Goal: Information Seeking & Learning: Learn about a topic

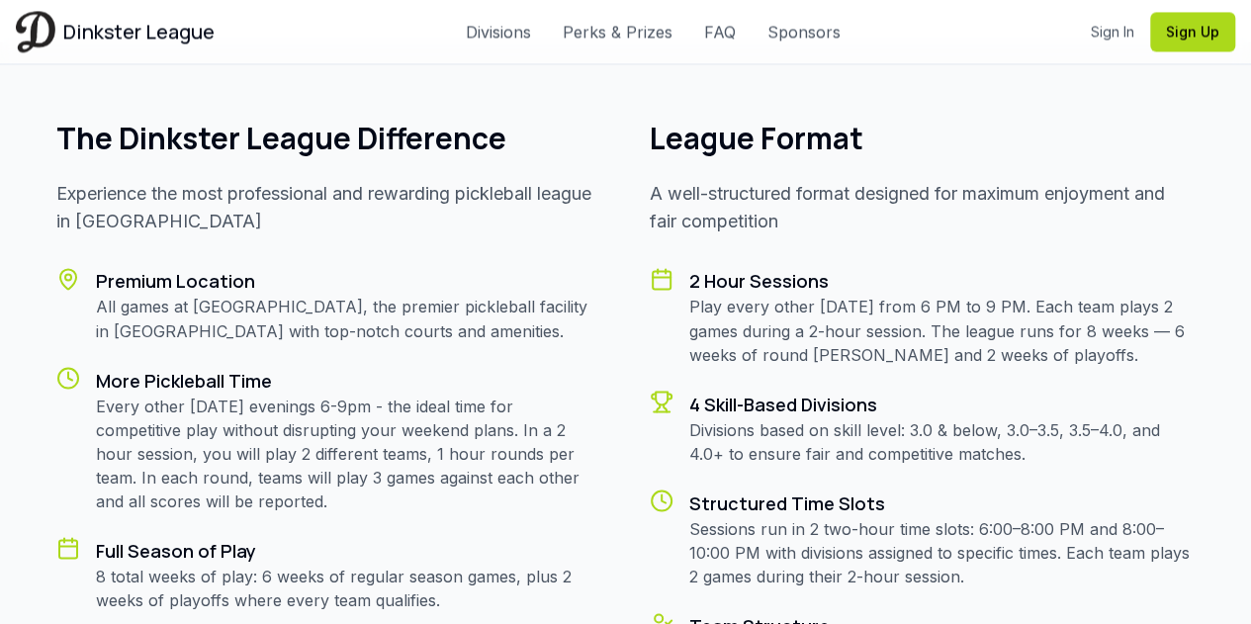
scroll to position [1582, 0]
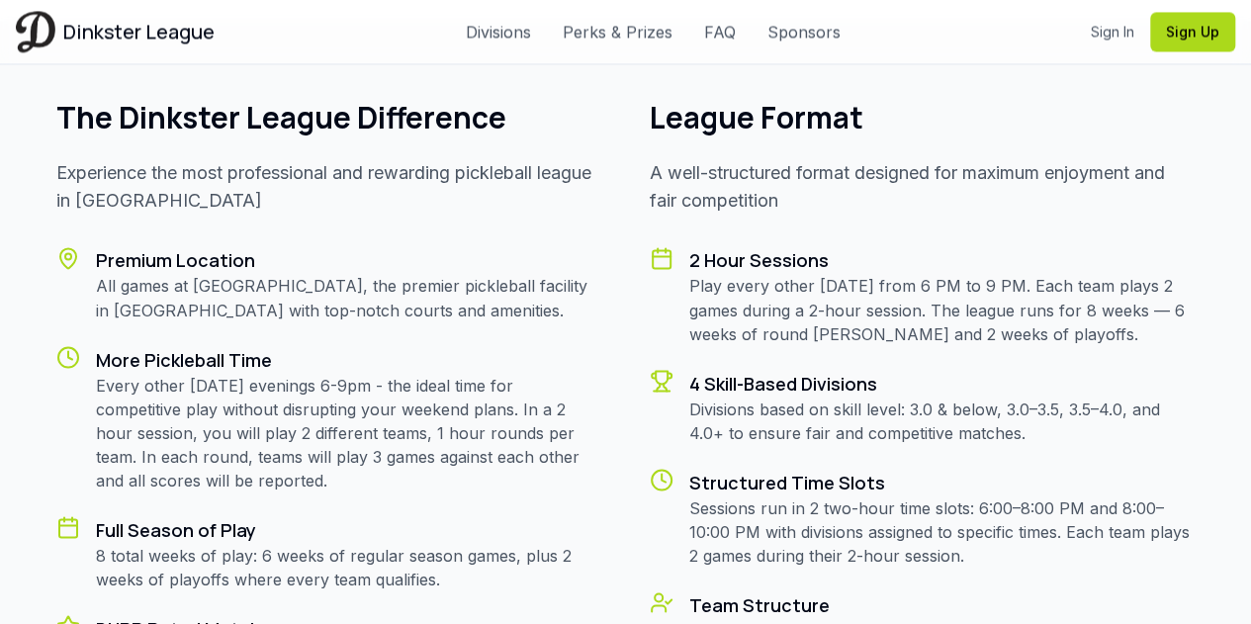
drag, startPoint x: 101, startPoint y: 379, endPoint x: 402, endPoint y: 478, distance: 317.3
click at [402, 478] on p "Every other [DATE] evenings 6-9pm - the ideal time for competitive play without…" at bounding box center [349, 432] width 506 height 119
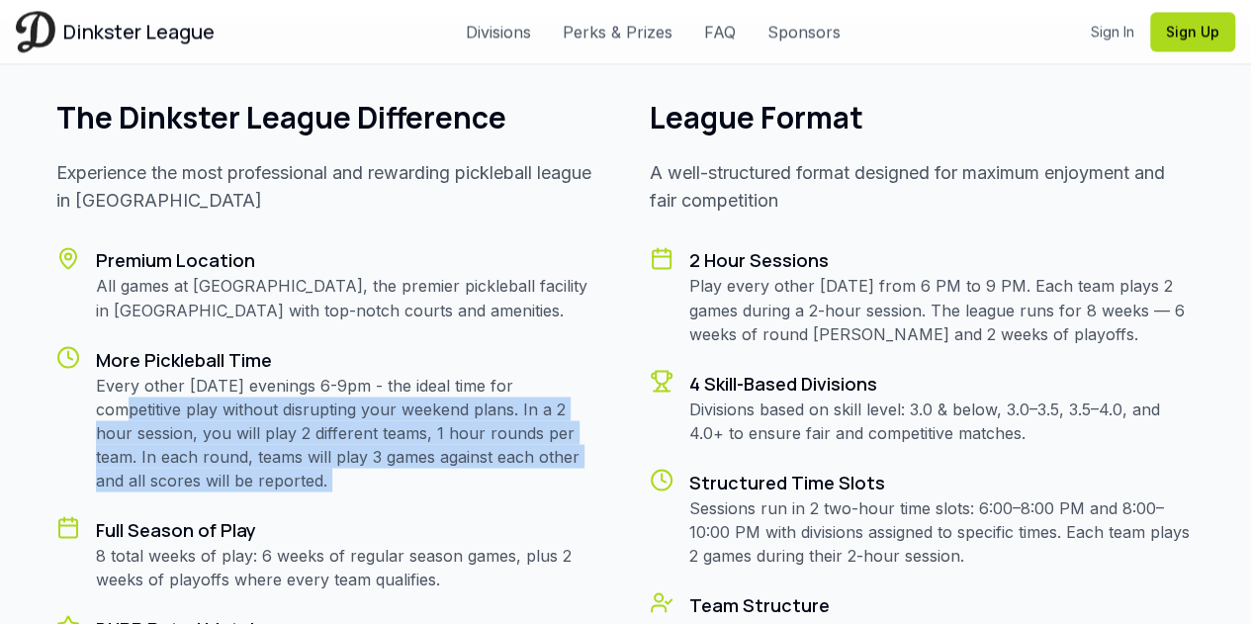
drag, startPoint x: 401, startPoint y: 477, endPoint x: 174, endPoint y: 414, distance: 235.8
click at [174, 414] on p "Every other [DATE] evenings 6-9pm - the ideal time for competitive play without…" at bounding box center [349, 432] width 506 height 119
drag, startPoint x: 174, startPoint y: 414, endPoint x: 366, endPoint y: 483, distance: 203.9
click at [366, 483] on p "Every other [DATE] evenings 6-9pm - the ideal time for competitive play without…" at bounding box center [349, 432] width 506 height 119
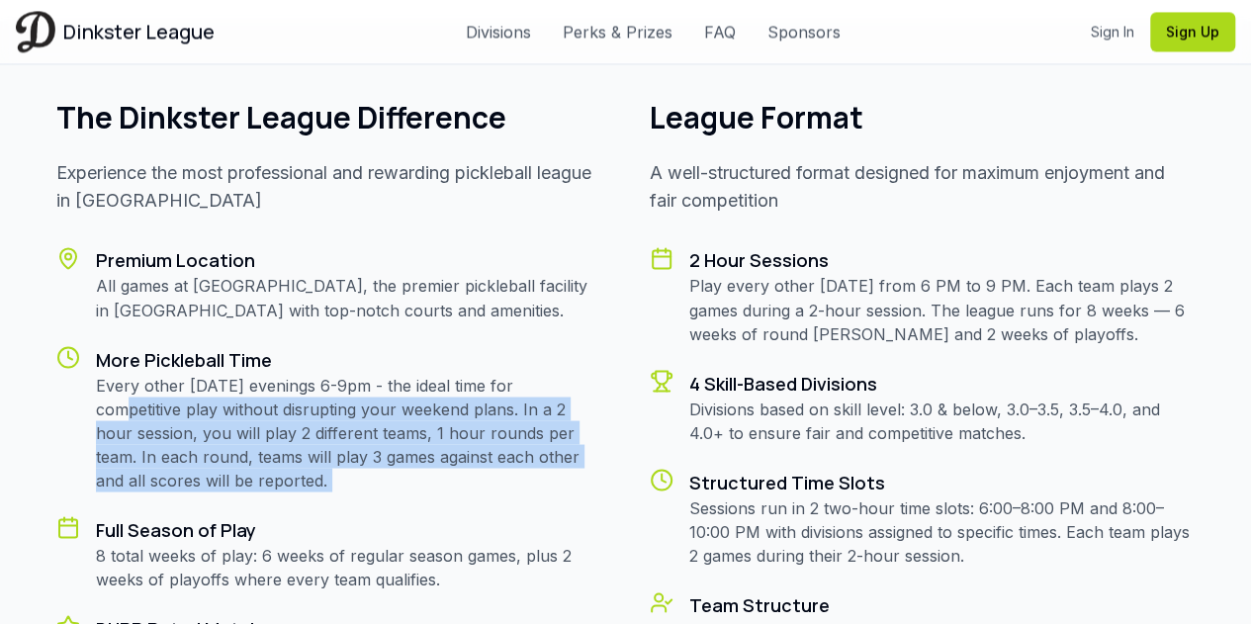
click at [367, 482] on p "Every other [DATE] evenings 6-9pm - the ideal time for competitive play without…" at bounding box center [349, 432] width 506 height 119
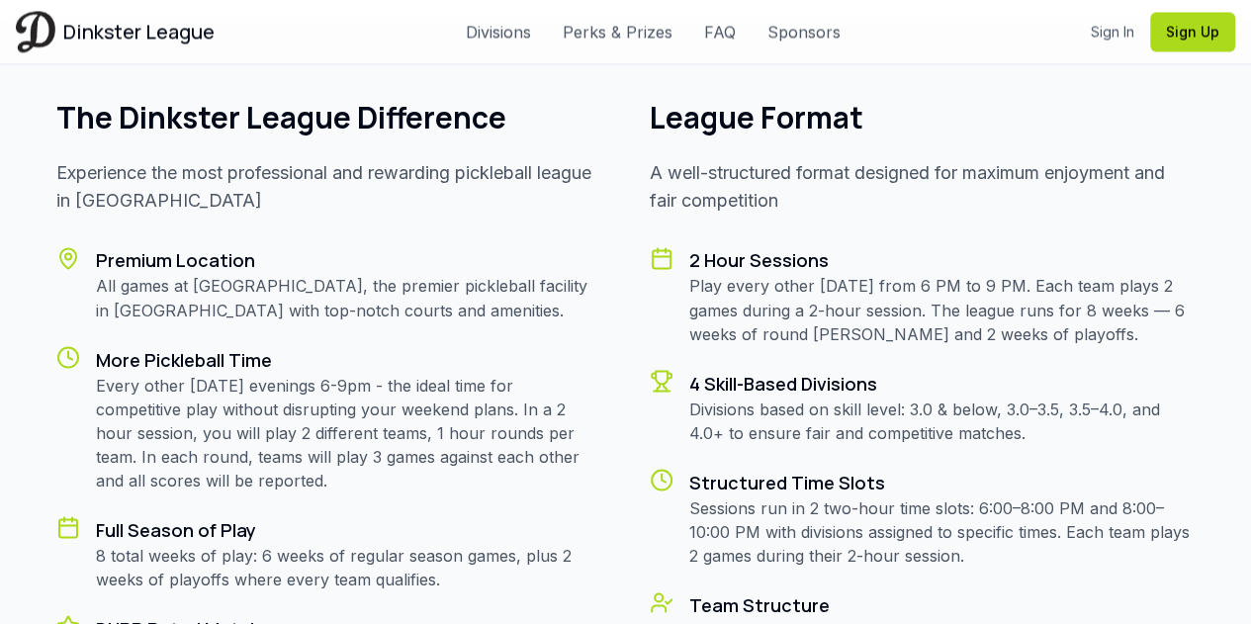
drag, startPoint x: 367, startPoint y: 481, endPoint x: 480, endPoint y: 570, distance: 144.4
click at [480, 570] on div "Premium Location All games at [GEOGRAPHIC_DATA], the premier pickleball facilit…" at bounding box center [329, 602] width 546 height 712
click at [480, 570] on p "8 total weeks of play: 6 weeks of regular season games, plus 2 weeks of playoff…" at bounding box center [349, 566] width 506 height 47
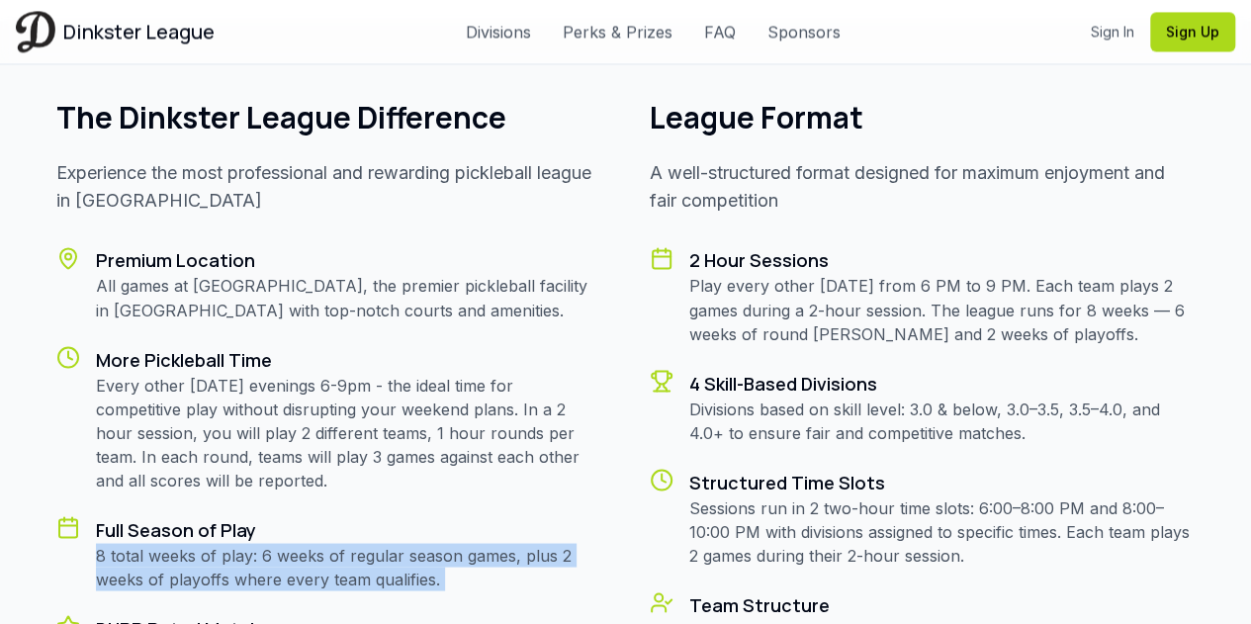
drag, startPoint x: 480, startPoint y: 570, endPoint x: 425, endPoint y: 509, distance: 82.6
click at [425, 509] on div "Premium Location All games at [GEOGRAPHIC_DATA], the premier pickleball facilit…" at bounding box center [329, 602] width 546 height 712
drag, startPoint x: 425, startPoint y: 509, endPoint x: 494, endPoint y: 571, distance: 93.1
click at [497, 571] on div "Premium Location All games at [GEOGRAPHIC_DATA], the premier pickleball facilit…" at bounding box center [329, 602] width 546 height 712
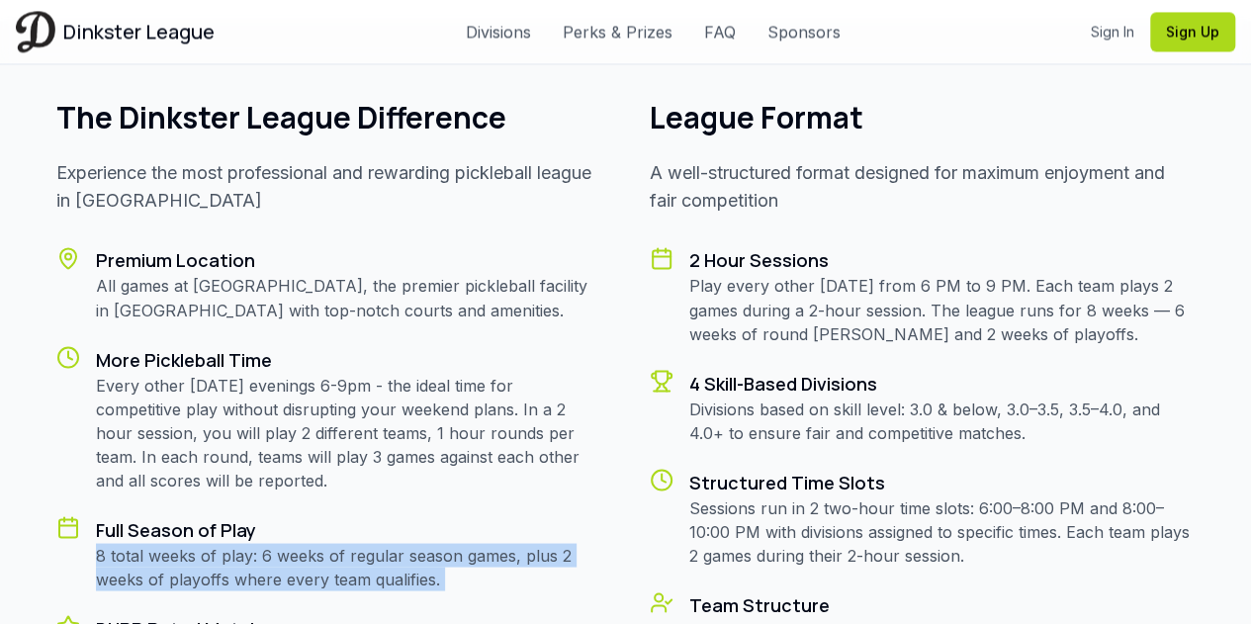
click at [494, 571] on p "8 total weeks of play: 6 weeks of regular season games, plus 2 weeks of playoff…" at bounding box center [349, 566] width 506 height 47
drag, startPoint x: 494, startPoint y: 571, endPoint x: 461, endPoint y: 522, distance: 59.8
click at [461, 522] on div "Full Season of Play 8 total weeks of play: 6 weeks of regular season games, plu…" at bounding box center [349, 552] width 506 height 75
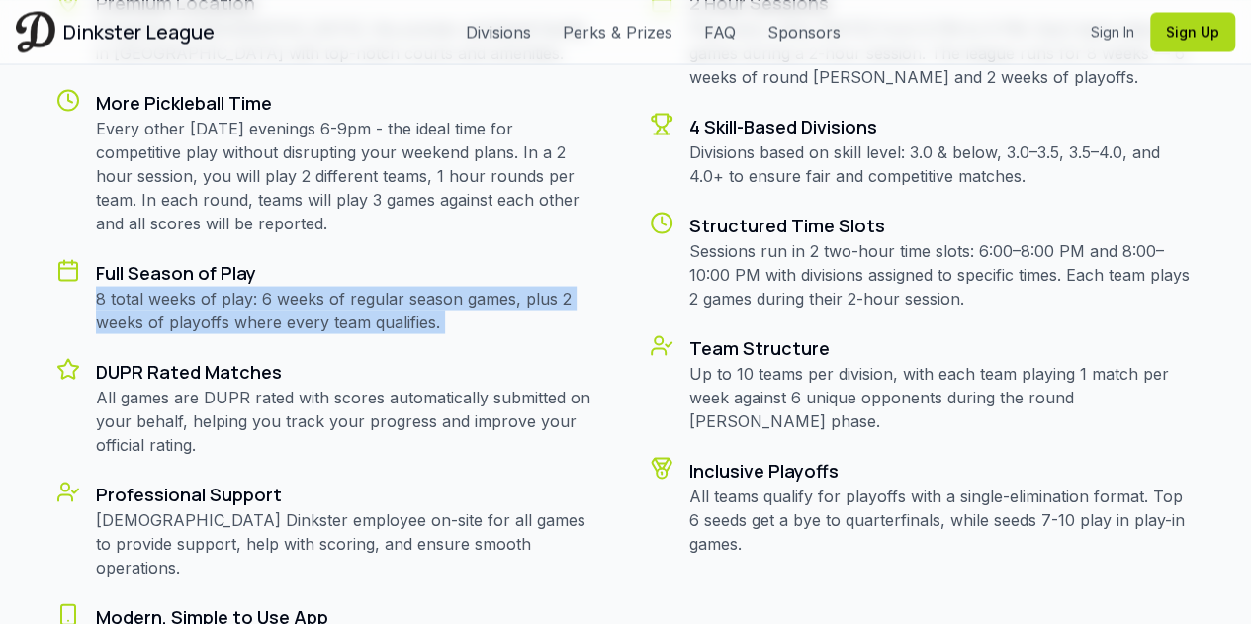
scroll to position [1878, 0]
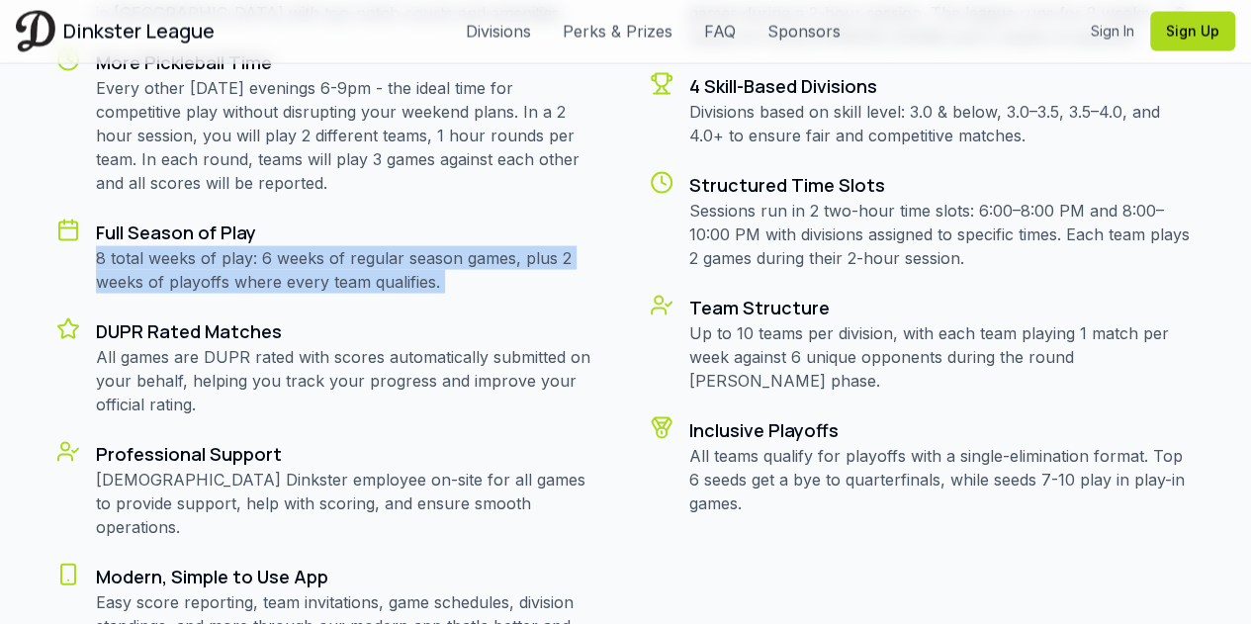
click at [244, 272] on p "8 total weeks of play: 6 weeks of regular season games, plus 2 weeks of playoff…" at bounding box center [349, 269] width 506 height 47
drag, startPoint x: 251, startPoint y: 264, endPoint x: 486, endPoint y: 272, distance: 235.4
click at [486, 272] on p "8 total weeks of play: 6 weeks of regular season games, plus 2 weeks of playoff…" at bounding box center [349, 269] width 506 height 47
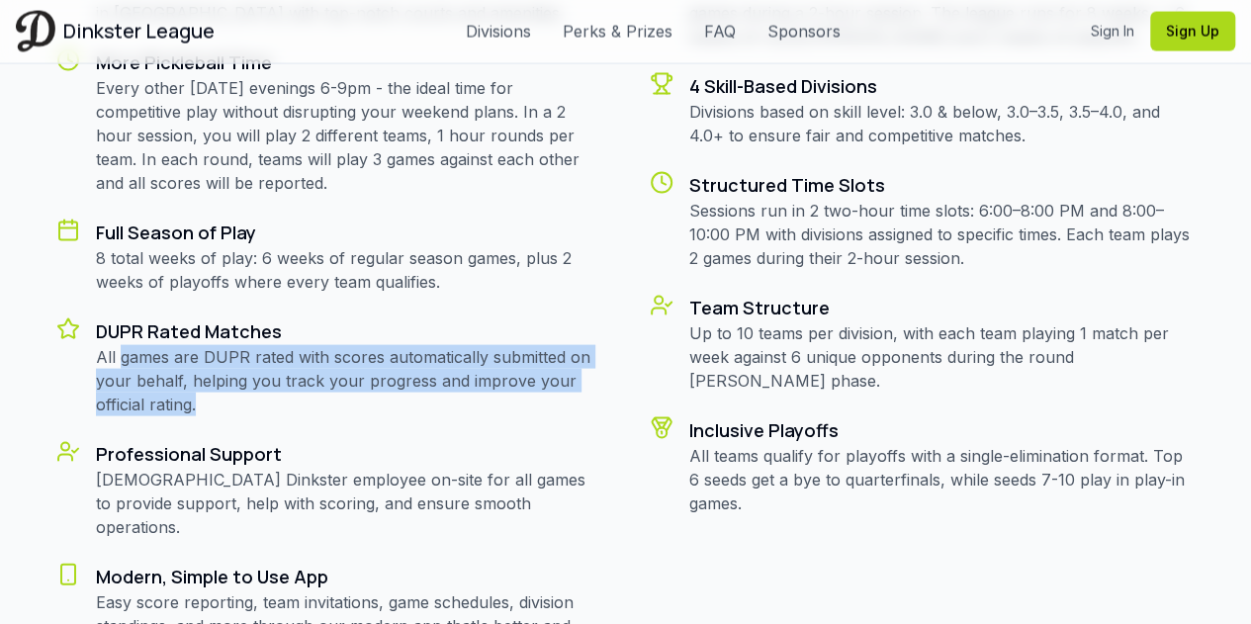
drag, startPoint x: 121, startPoint y: 361, endPoint x: 440, endPoint y: 411, distance: 323.3
click at [440, 411] on p "All games are DUPR rated with scores automatically submitted on your behalf, he…" at bounding box center [349, 380] width 506 height 71
drag, startPoint x: 440, startPoint y: 411, endPoint x: 214, endPoint y: 361, distance: 232.0
click at [214, 361] on p "All games are DUPR rated with scores automatically submitted on your behalf, he…" at bounding box center [349, 380] width 506 height 71
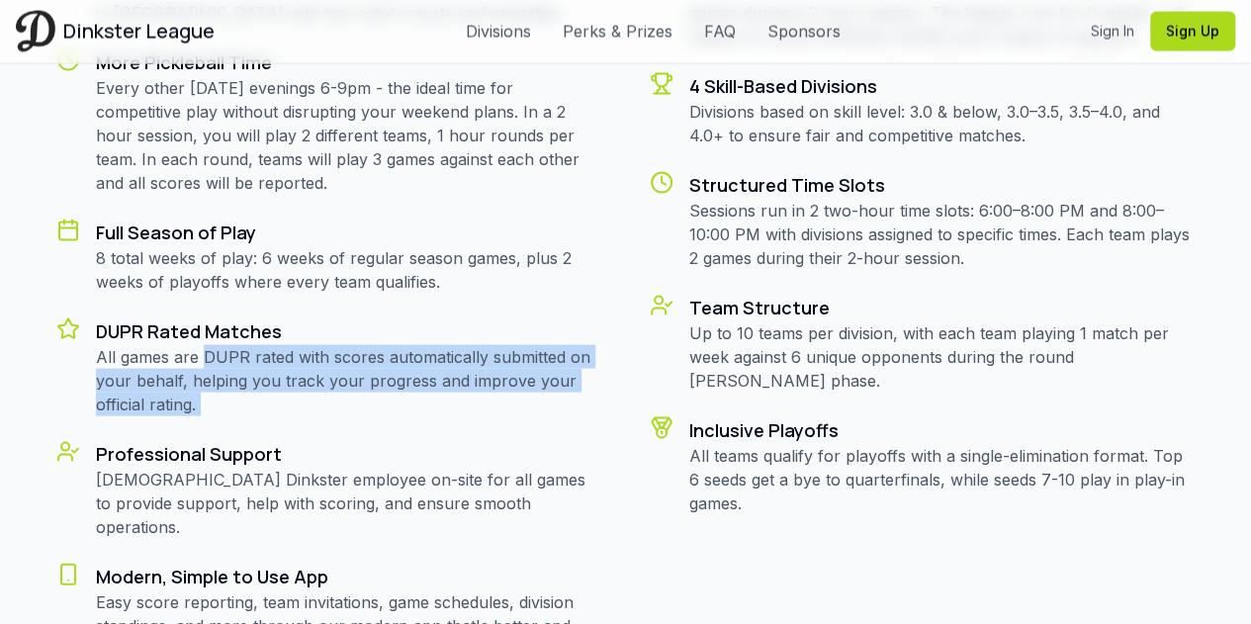
click at [214, 361] on p "All games are DUPR rated with scores automatically submitted on your behalf, he…" at bounding box center [349, 380] width 506 height 71
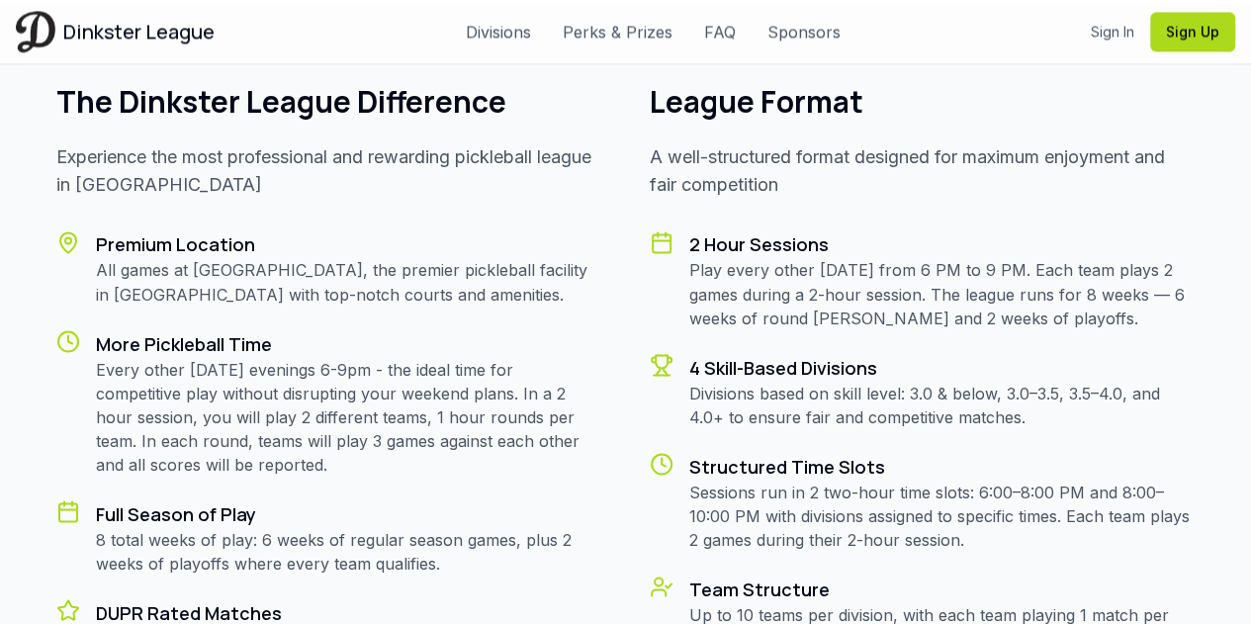
scroll to position [1582, 0]
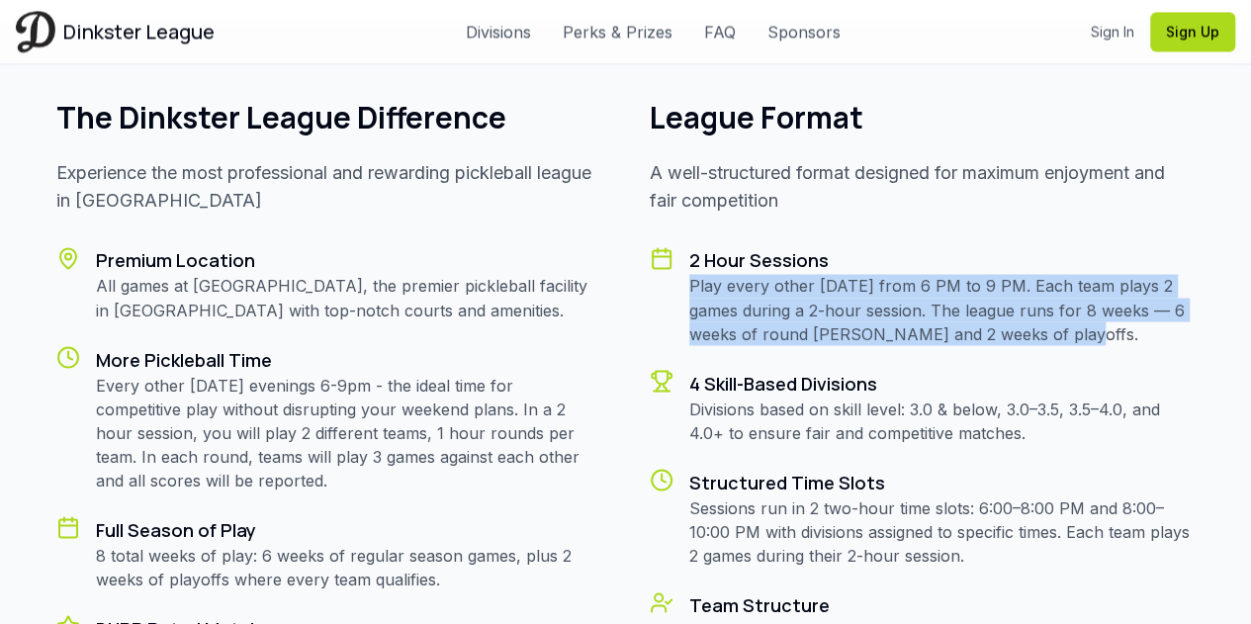
drag, startPoint x: 682, startPoint y: 284, endPoint x: 1101, endPoint y: 327, distance: 421.4
click at [1101, 327] on div "2 Hour Sessions Play every other [DATE] from 6 PM to 9 PM. Each team plays 2 ga…" at bounding box center [923, 295] width 546 height 99
click at [1101, 327] on p "Play every other [DATE] from 6 PM to 9 PM. Each team plays 2 games during a 2-h…" at bounding box center [942, 309] width 506 height 71
drag, startPoint x: 1101, startPoint y: 327, endPoint x: 838, endPoint y: 291, distance: 265.5
click at [838, 291] on p "Play every other [DATE] from 6 PM to 9 PM. Each team plays 2 games during a 2-h…" at bounding box center [942, 309] width 506 height 71
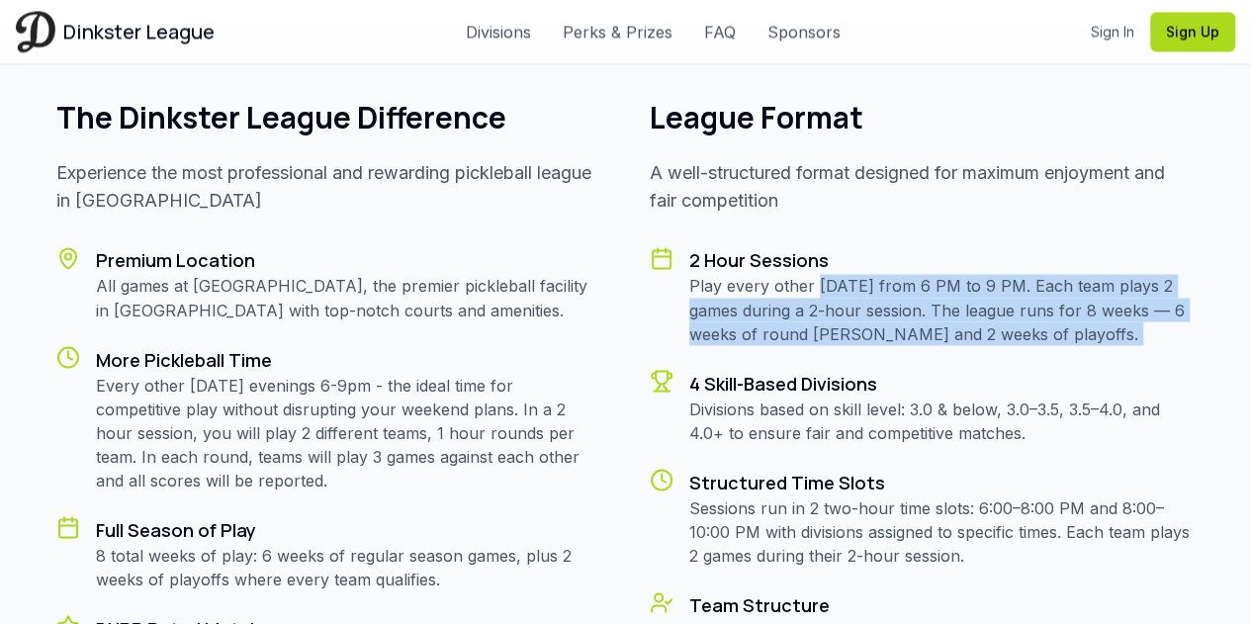
click at [838, 291] on p "Play every other [DATE] from 6 PM to 9 PM. Each team plays 2 games during a 2-h…" at bounding box center [942, 309] width 506 height 71
drag, startPoint x: 838, startPoint y: 291, endPoint x: 1034, endPoint y: 323, distance: 198.5
click at [1034, 323] on p "Play every other [DATE] from 6 PM to 9 PM. Each team plays 2 games during a 2-h…" at bounding box center [942, 309] width 506 height 71
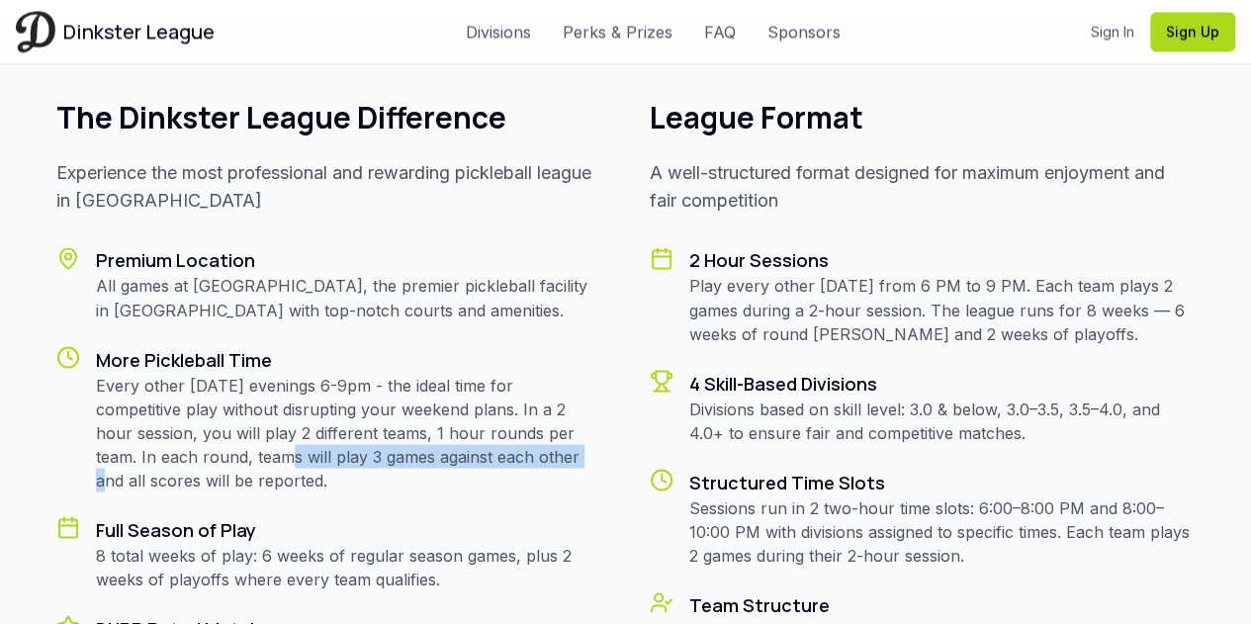
drag, startPoint x: 192, startPoint y: 457, endPoint x: 507, endPoint y: 458, distance: 315.4
click at [507, 458] on p "Every other [DATE] evenings 6-9pm - the ideal time for competitive play without…" at bounding box center [349, 432] width 506 height 119
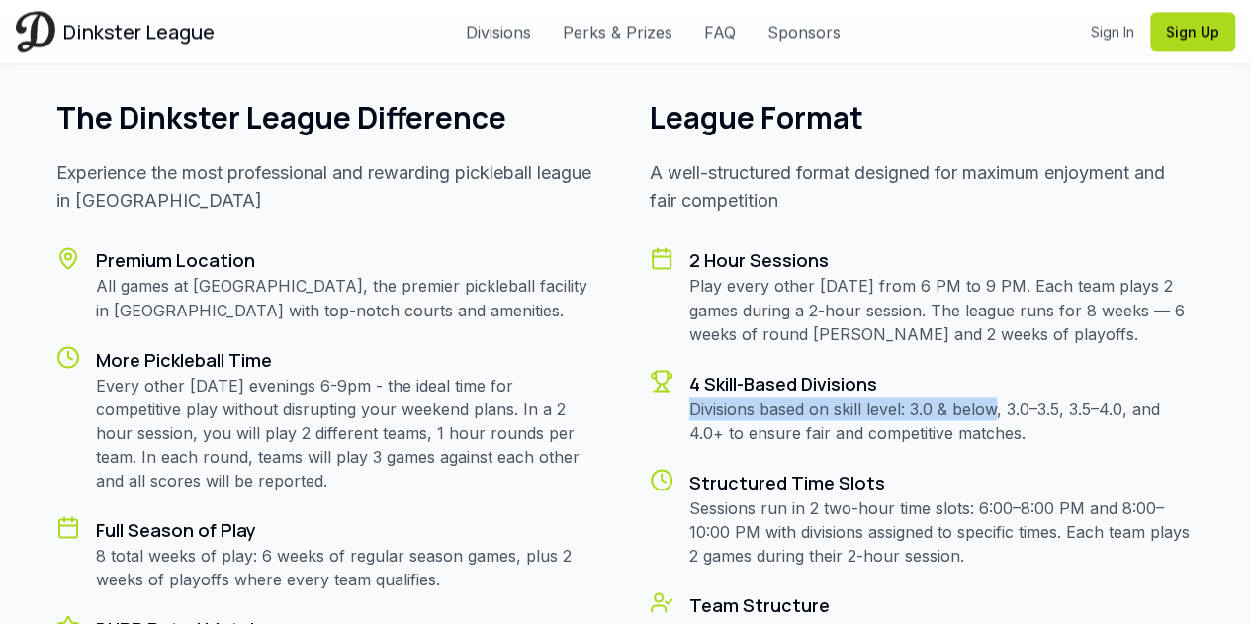
drag, startPoint x: 693, startPoint y: 412, endPoint x: 996, endPoint y: 413, distance: 302.5
click at [996, 413] on p "Divisions based on skill level: 3.0 & below, 3.0–3.5, 3.5–4.0, and 4.0+ to ensu…" at bounding box center [942, 419] width 506 height 47
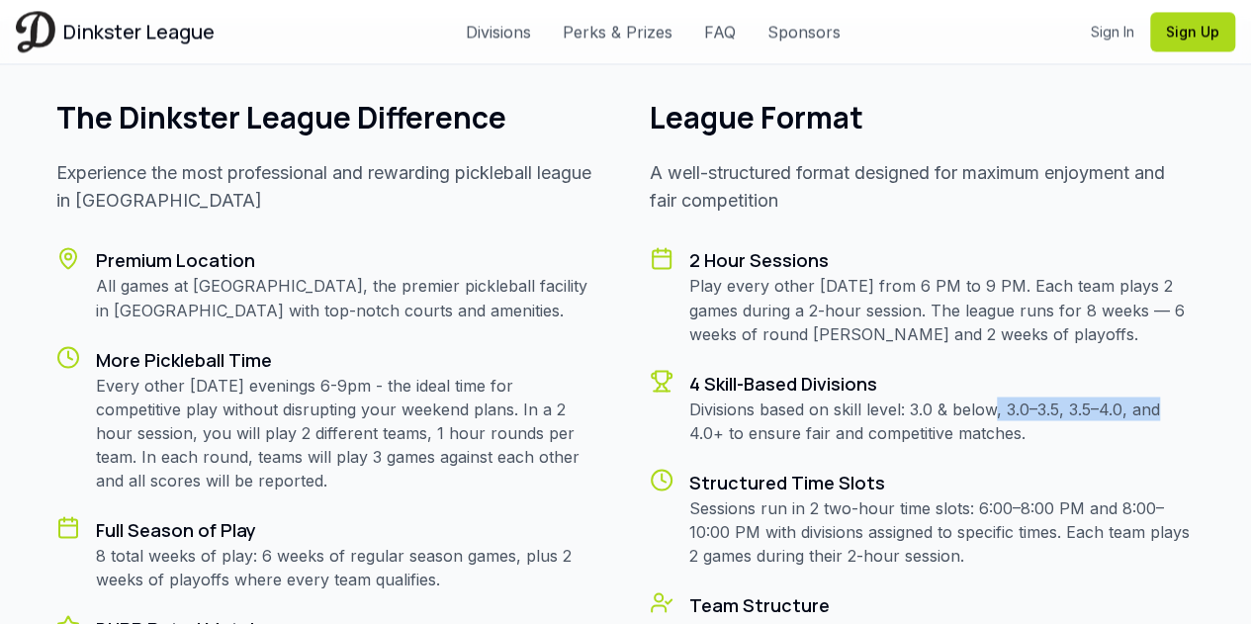
drag, startPoint x: 996, startPoint y: 413, endPoint x: 1145, endPoint y: 405, distance: 149.5
click at [1145, 405] on p "Divisions based on skill level: 3.0 & below, 3.0–3.5, 3.5–4.0, and 4.0+ to ensu…" at bounding box center [942, 419] width 506 height 47
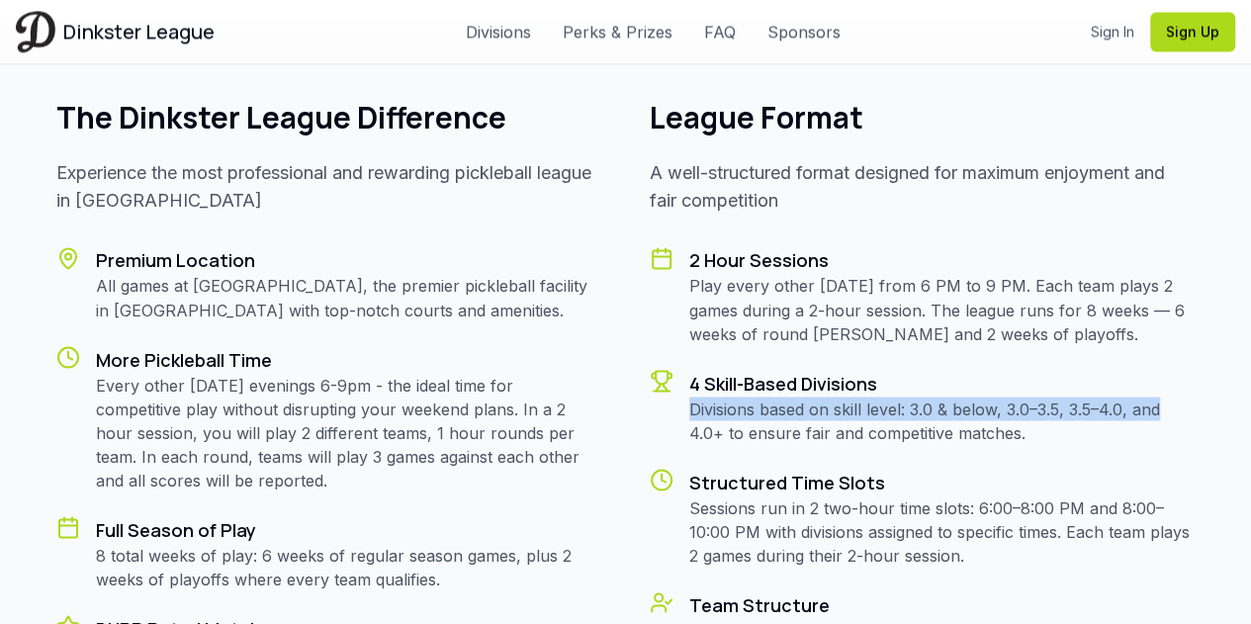
drag, startPoint x: 1145, startPoint y: 405, endPoint x: 741, endPoint y: 412, distance: 404.4
click at [741, 412] on p "Divisions based on skill level: 3.0 & below, 3.0–3.5, 3.5–4.0, and 4.0+ to ensu…" at bounding box center [942, 419] width 506 height 47
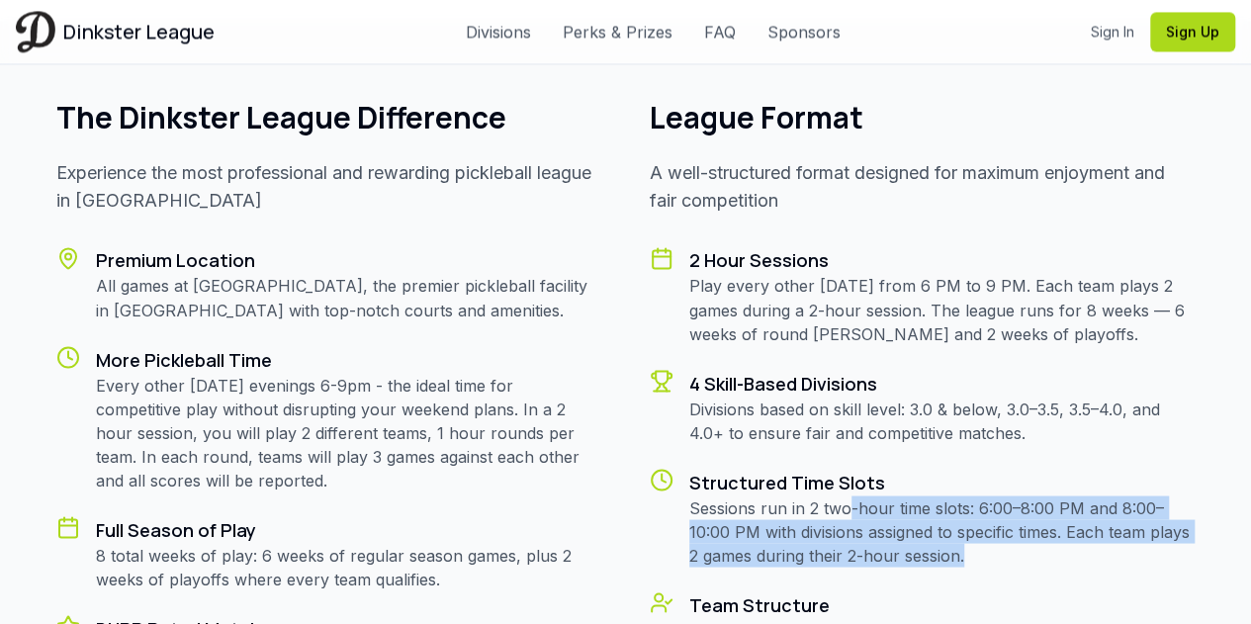
drag, startPoint x: 851, startPoint y: 495, endPoint x: 1027, endPoint y: 549, distance: 183.9
click at [1027, 549] on p "Sessions run in 2 two-hour time slots: 6:00–8:00 PM and 8:00–10:00 PM with divi…" at bounding box center [942, 530] width 506 height 71
click at [1026, 547] on p "Sessions run in 2 two-hour time slots: 6:00–8:00 PM and 8:00–10:00 PM with divi…" at bounding box center [942, 530] width 506 height 71
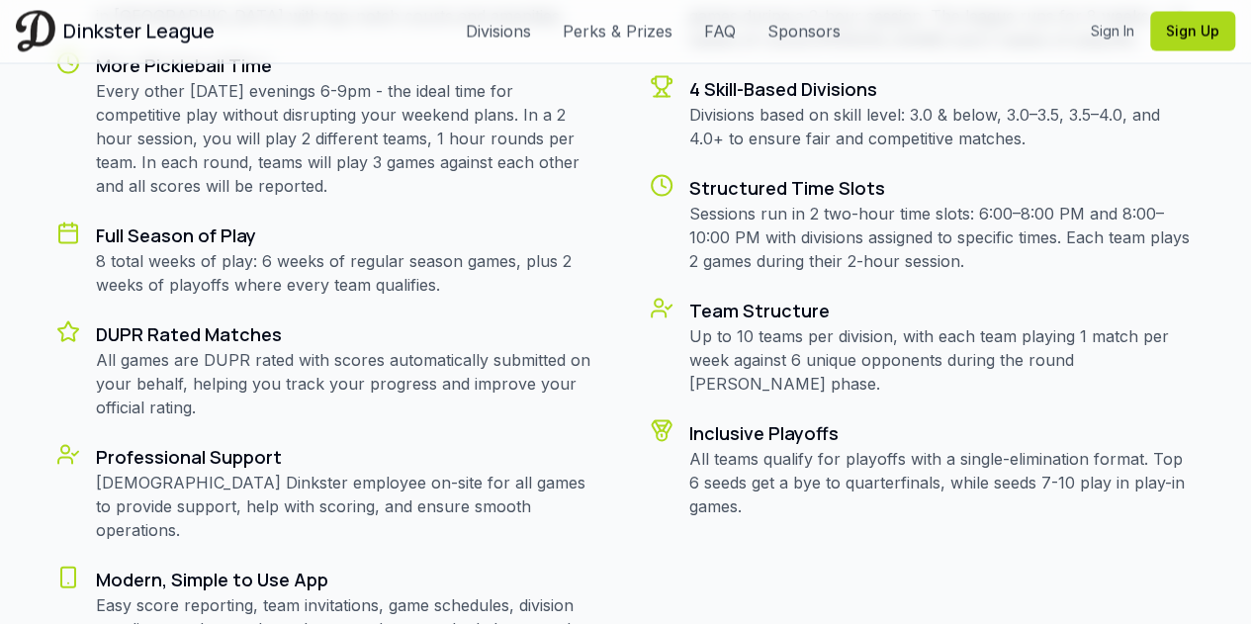
scroll to position [1878, 0]
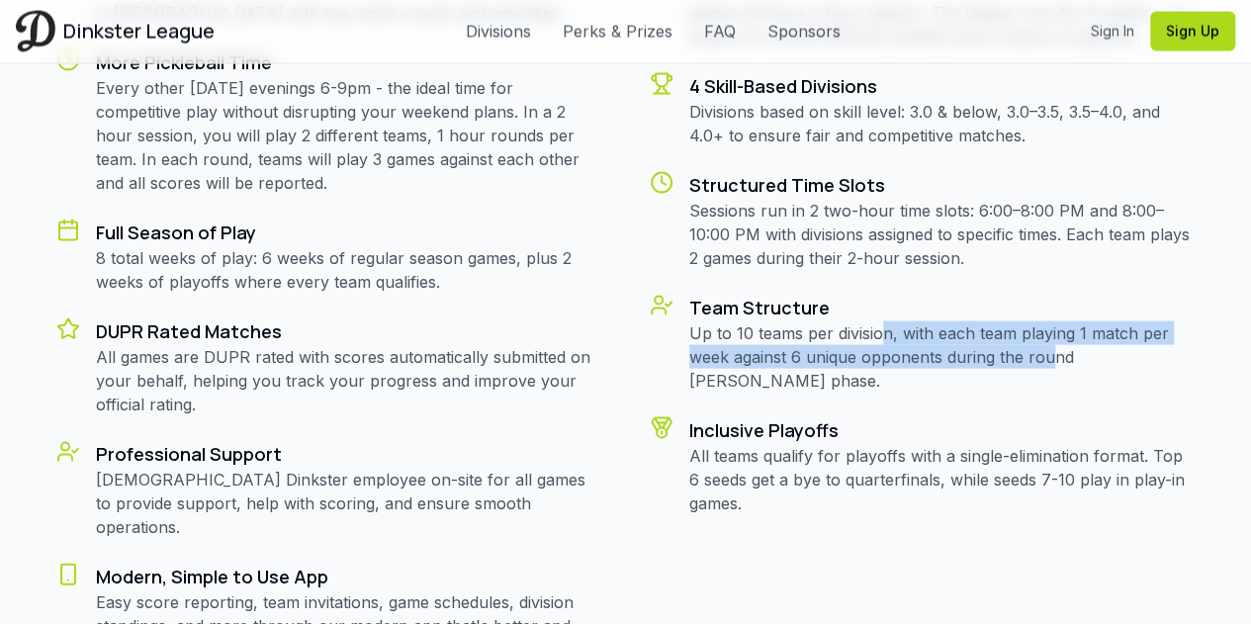
drag, startPoint x: 882, startPoint y: 335, endPoint x: 1048, endPoint y: 357, distance: 167.5
click at [1048, 357] on p "Up to 10 teams per division, with each team playing 1 match per week against 6 …" at bounding box center [942, 356] width 506 height 71
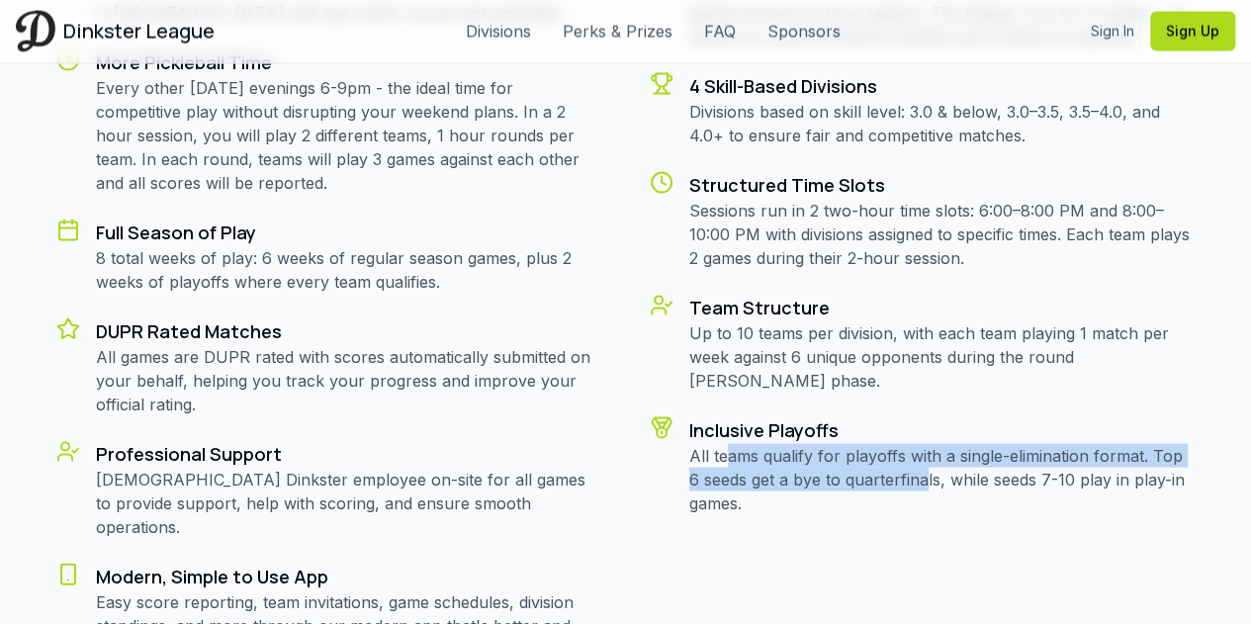
drag, startPoint x: 728, startPoint y: 429, endPoint x: 911, endPoint y: 448, distance: 183.9
click at [911, 448] on p "All teams qualify for playoffs with a single-elimination format. Top 6 seeds ge…" at bounding box center [942, 479] width 506 height 71
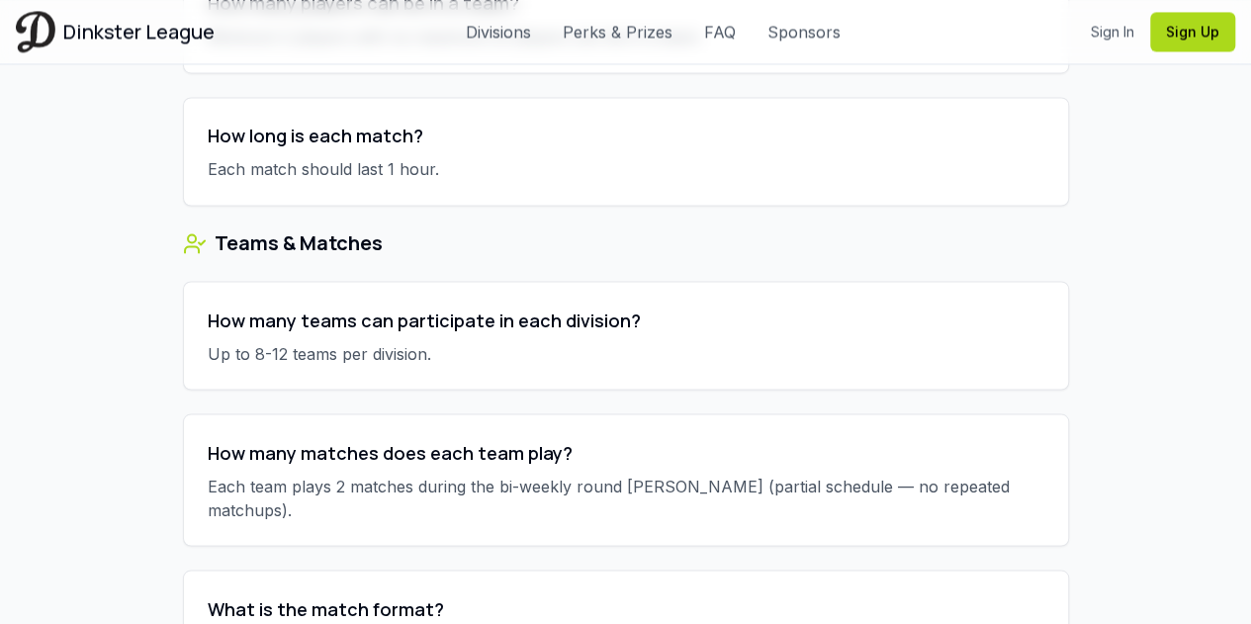
scroll to position [5339, 0]
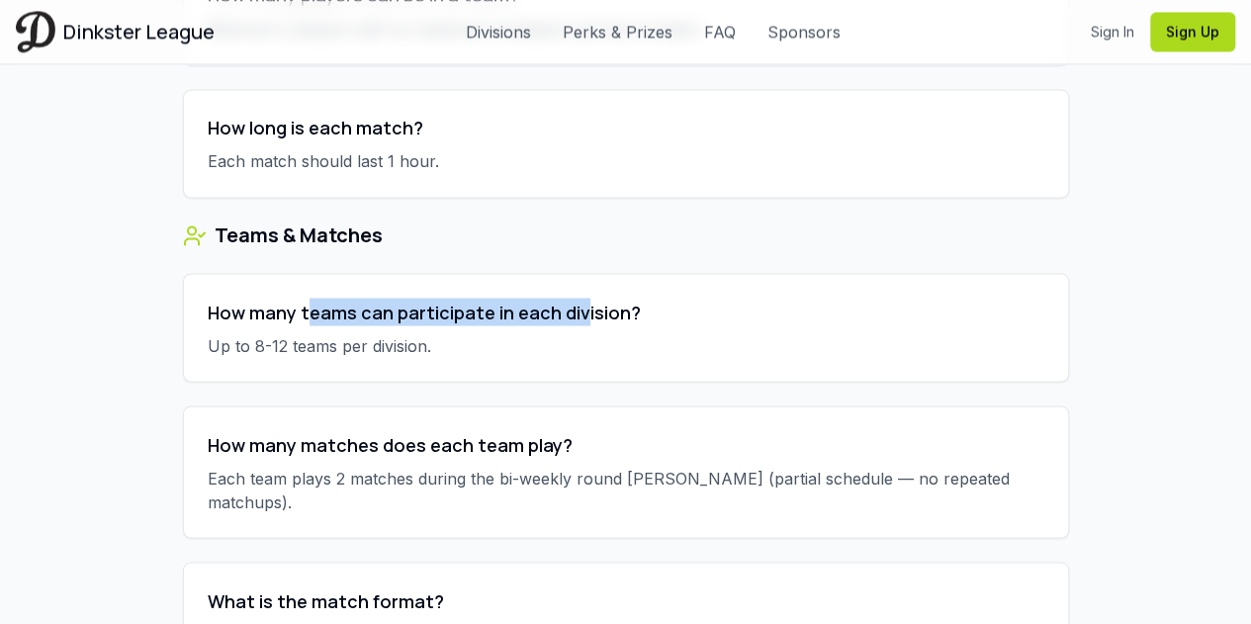
drag, startPoint x: 305, startPoint y: 282, endPoint x: 575, endPoint y: 296, distance: 271.2
click at [575, 298] on h4 "How many teams can participate in each division?" at bounding box center [626, 312] width 836 height 28
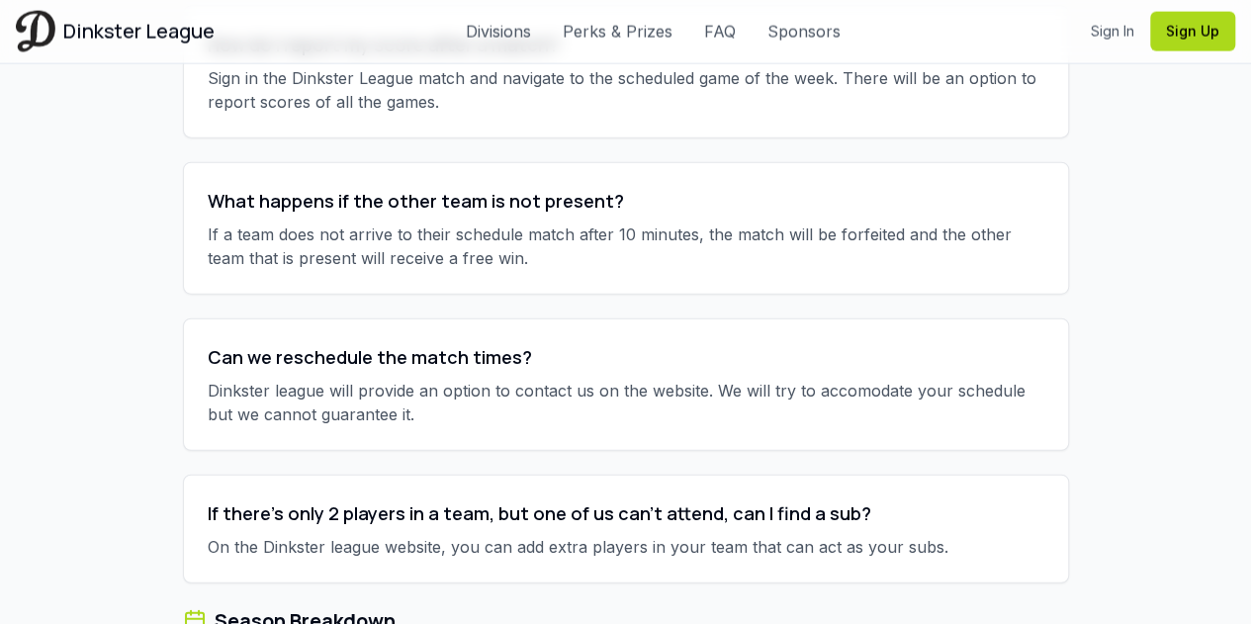
scroll to position [6327, 0]
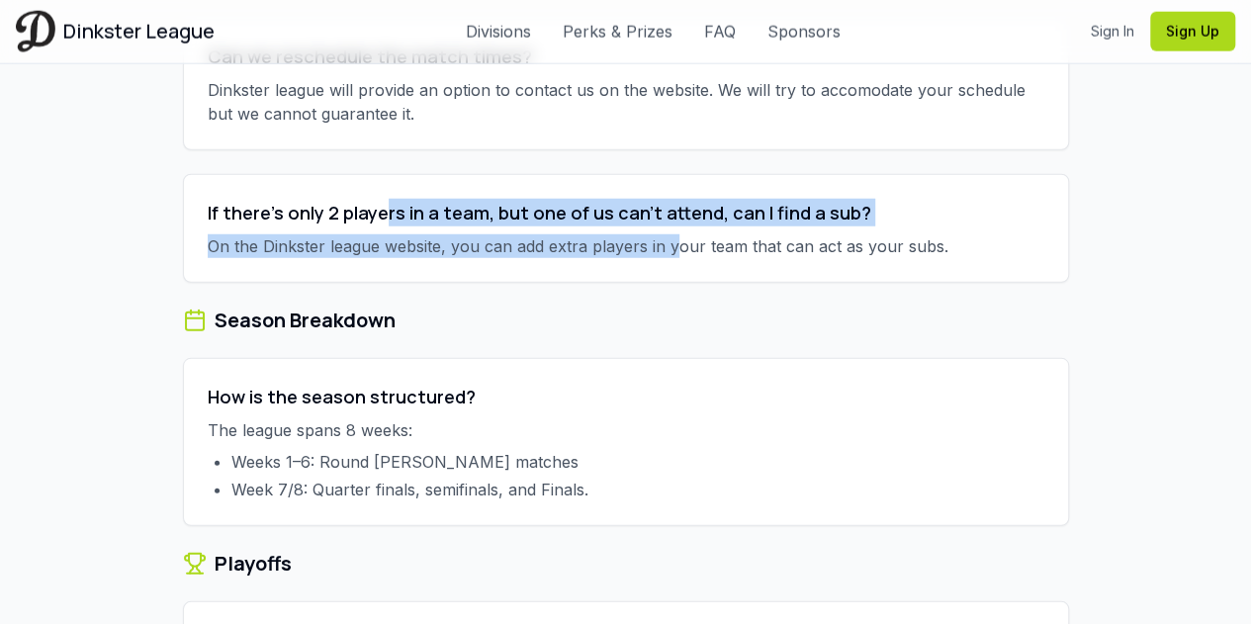
drag, startPoint x: 384, startPoint y: 166, endPoint x: 668, endPoint y: 199, distance: 286.6
click at [668, 199] on div "If there's only 2 players in a team, but one of us can't attend, can I find a s…" at bounding box center [626, 228] width 886 height 109
click at [668, 234] on p "On the Dinkster league website, you can add extra players in your team that can…" at bounding box center [626, 246] width 836 height 24
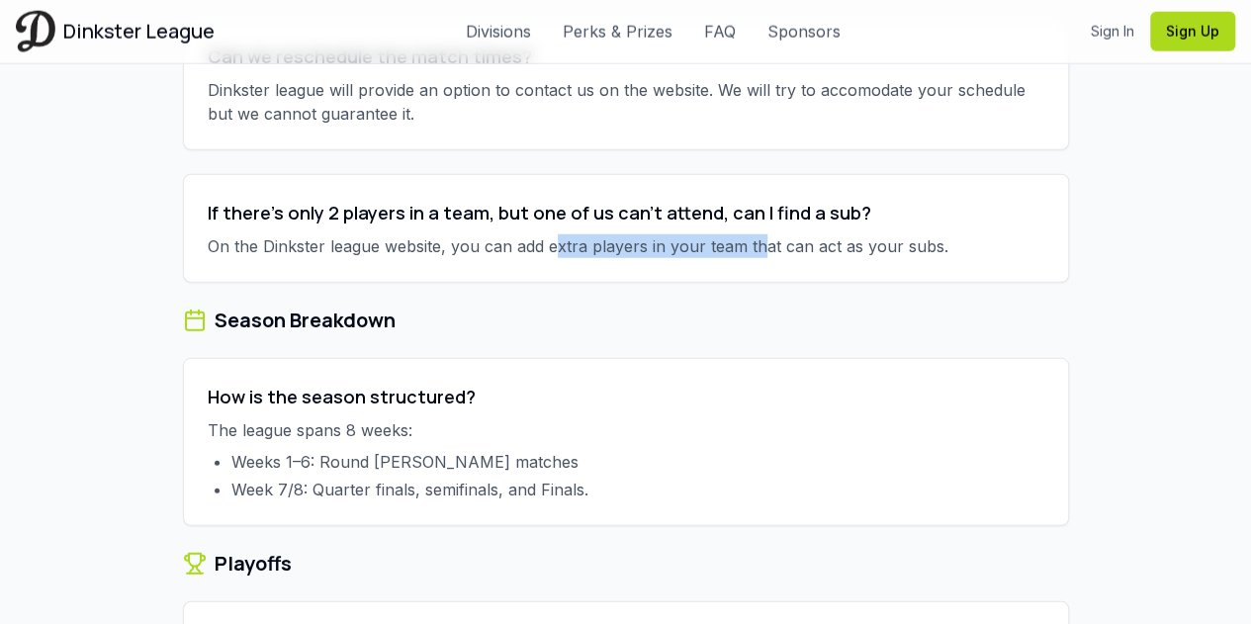
drag, startPoint x: 550, startPoint y: 201, endPoint x: 759, endPoint y: 192, distance: 209.8
click at [759, 234] on p "On the Dinkster league website, you can add extra players in your team that can…" at bounding box center [626, 246] width 836 height 24
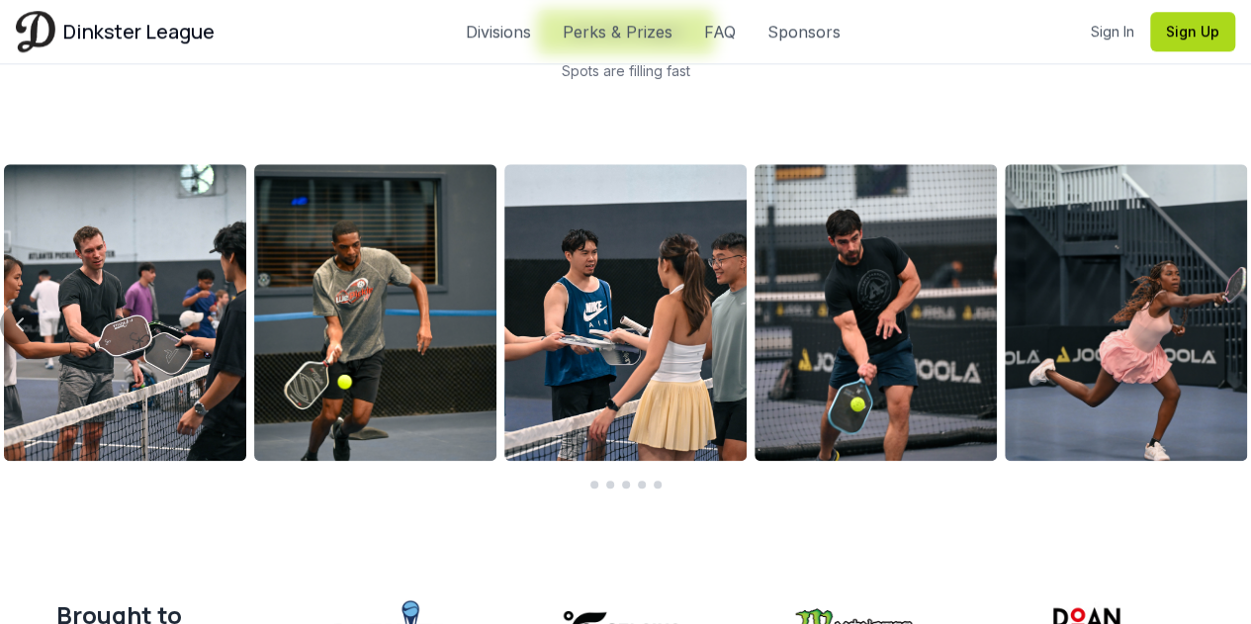
scroll to position [0, 0]
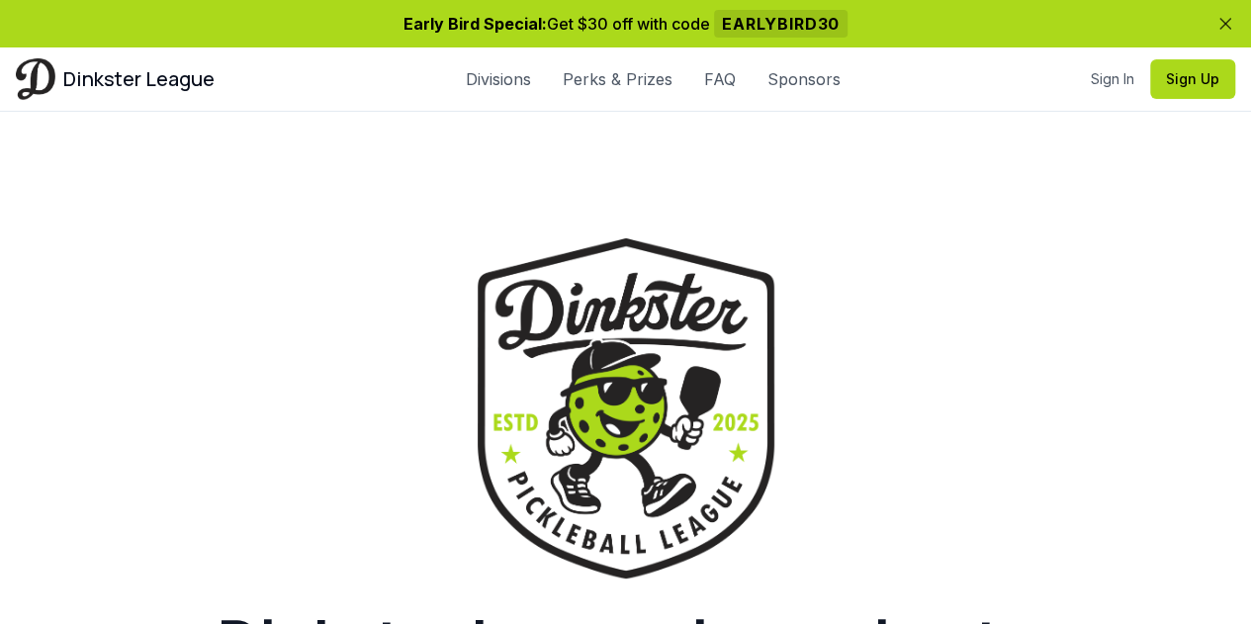
click at [725, 64] on div "Dinkster League Divisions Perks & Prizes FAQ Sponsors Sign In Sign Up Sign In S…" at bounding box center [625, 78] width 1251 height 63
click at [706, 85] on link "FAQ" at bounding box center [720, 79] width 32 height 24
